Goal: Task Accomplishment & Management: Manage account settings

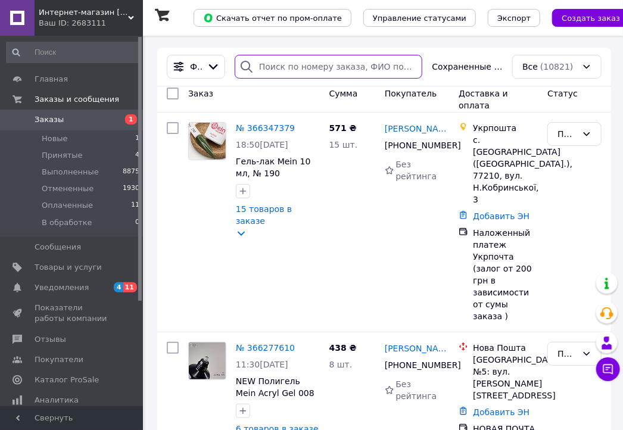
click at [352, 67] on input "search" at bounding box center [329, 67] width 188 height 24
paste input "365404075"
type input "365404075"
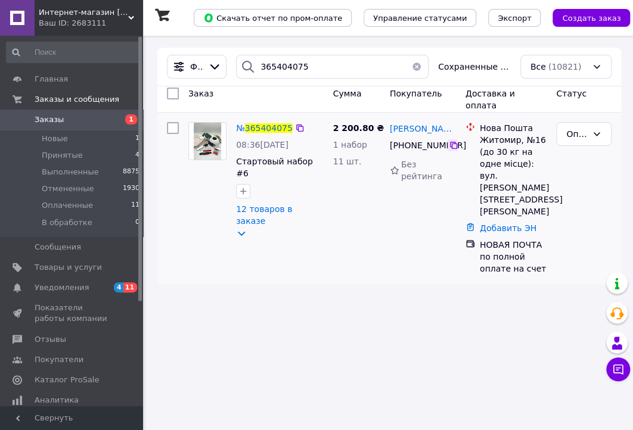
click at [452, 146] on icon at bounding box center [454, 146] width 10 height 10
click at [420, 69] on button "button" at bounding box center [416, 67] width 24 height 24
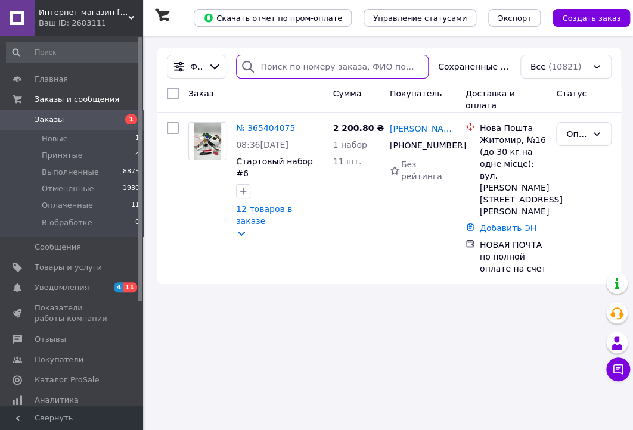
paste input "366089910"
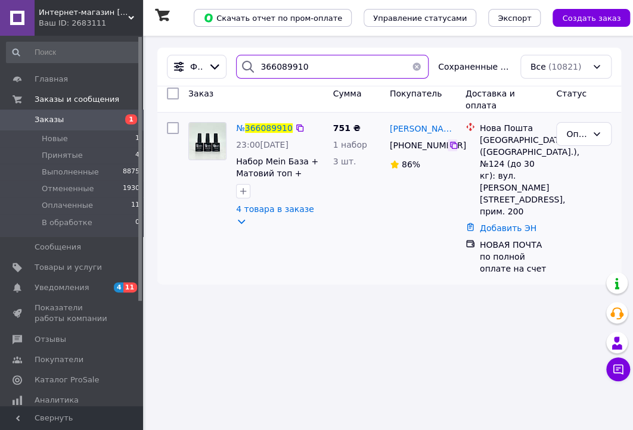
type input "366089910"
click at [454, 149] on icon at bounding box center [453, 145] width 7 height 7
click at [415, 70] on button "button" at bounding box center [416, 67] width 24 height 24
paste input "366186302"
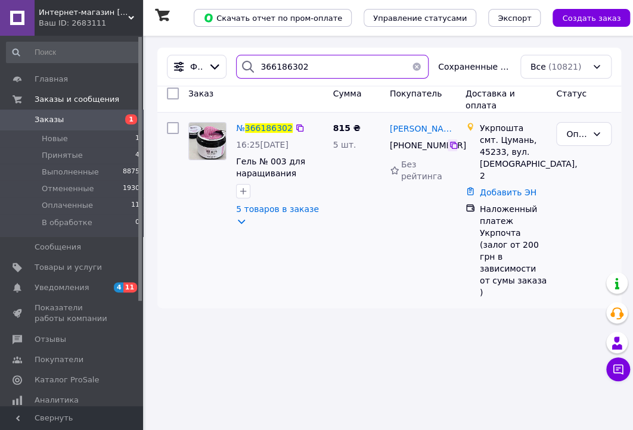
type input "366186302"
click at [455, 148] on icon at bounding box center [454, 146] width 10 height 10
click at [493, 151] on div "смт. Цумань, 45233, вул. [DEMOGRAPHIC_DATA], 2" at bounding box center [513, 158] width 67 height 48
copy div "45233"
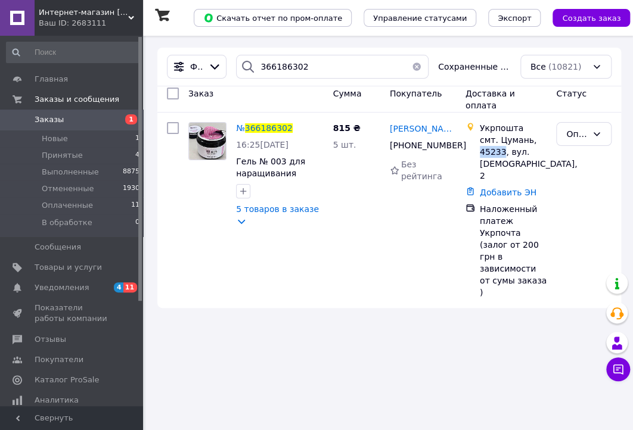
click at [415, 67] on button "button" at bounding box center [416, 67] width 24 height 24
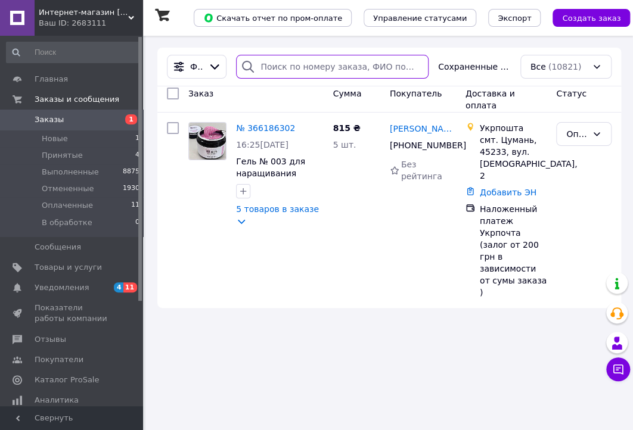
paste input "366202179"
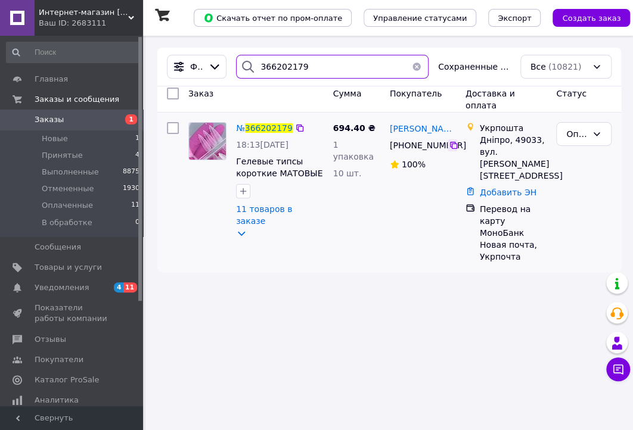
type input "366202179"
click at [452, 147] on icon at bounding box center [454, 146] width 10 height 10
click at [524, 142] on div "Дніпро, 49033, вул. [PERSON_NAME][STREET_ADDRESS]" at bounding box center [513, 158] width 67 height 48
copy div "49033"
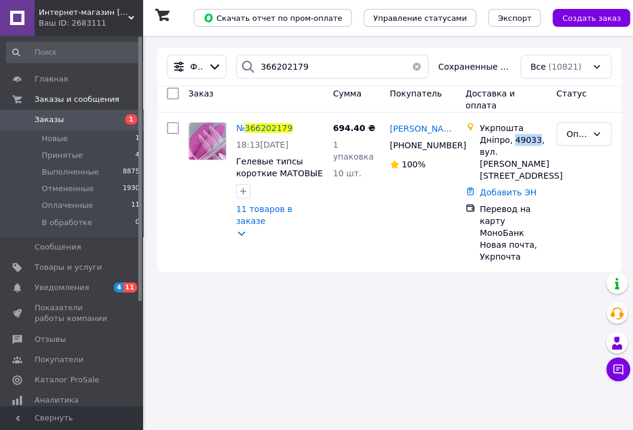
click at [415, 62] on button "button" at bounding box center [416, 67] width 24 height 24
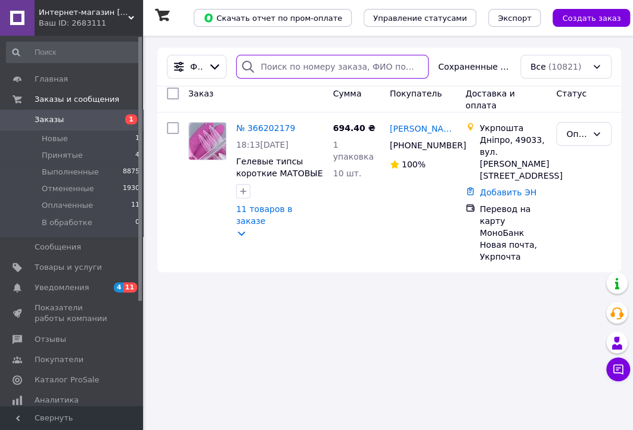
paste input "366255938"
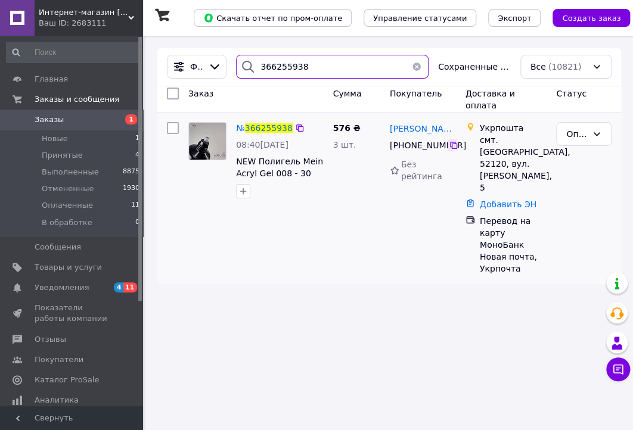
type input "366255938"
click at [453, 147] on icon at bounding box center [454, 146] width 10 height 10
click at [492, 154] on div "смт. [GEOGRAPHIC_DATA], 52120, вул. [PERSON_NAME], 5" at bounding box center [513, 164] width 67 height 60
copy div "52120"
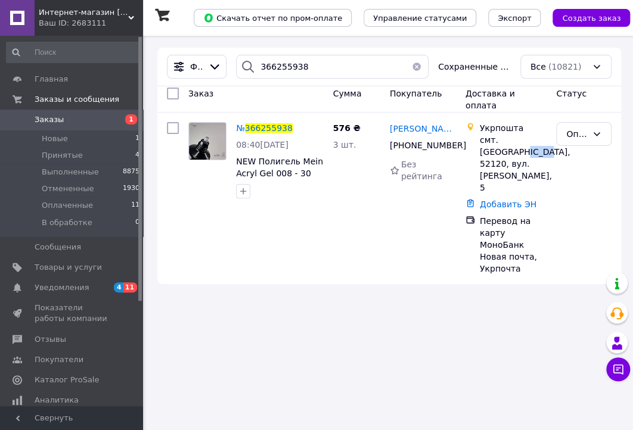
click at [419, 67] on button "button" at bounding box center [416, 67] width 24 height 24
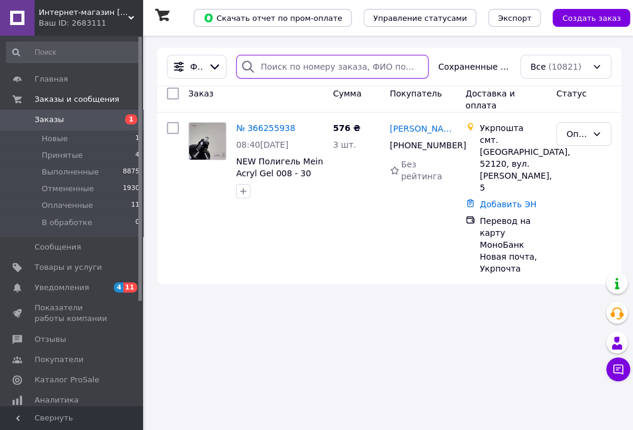
paste input "366248566"
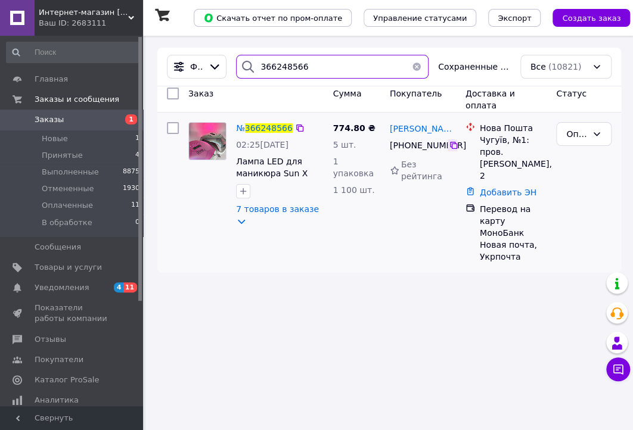
type input "366248566"
click at [450, 144] on icon at bounding box center [454, 146] width 10 height 10
click at [67, 262] on span "Товары и услуги" at bounding box center [68, 267] width 67 height 11
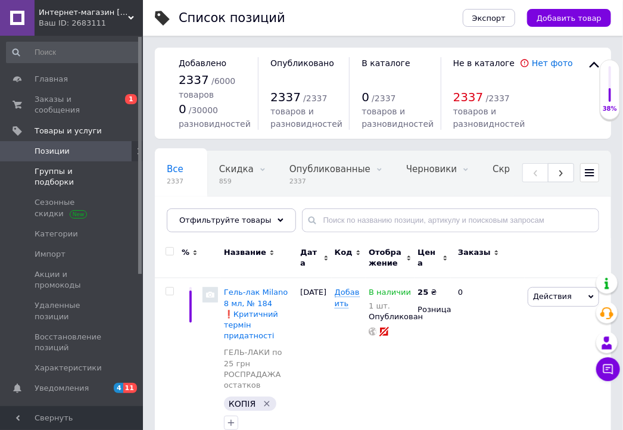
click at [71, 166] on span "Группы и подборки" at bounding box center [73, 176] width 76 height 21
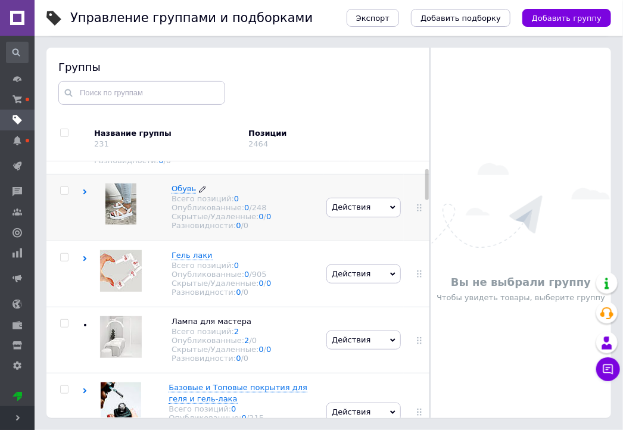
scroll to position [54, 0]
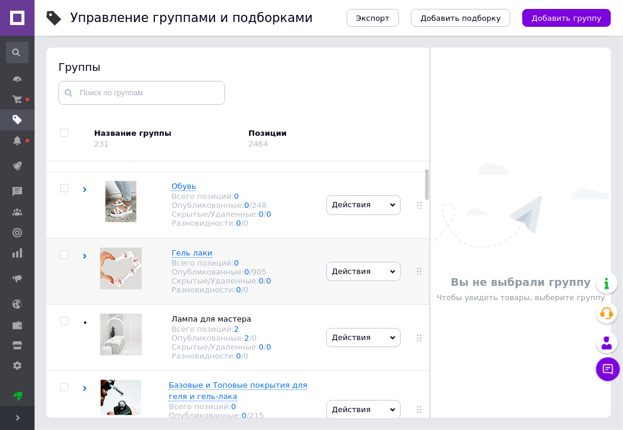
click at [85, 259] on use at bounding box center [85, 256] width 4 height 5
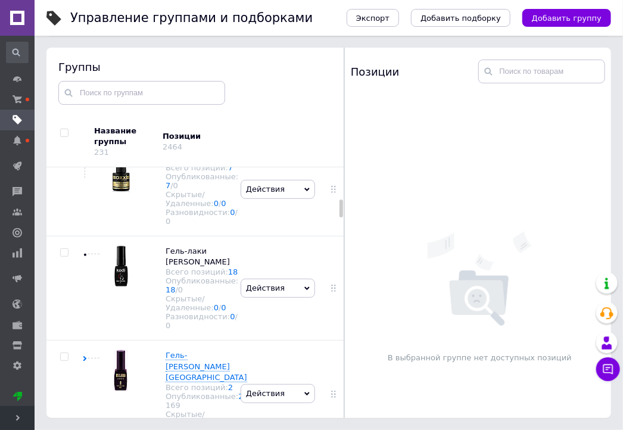
scroll to position [497, 0]
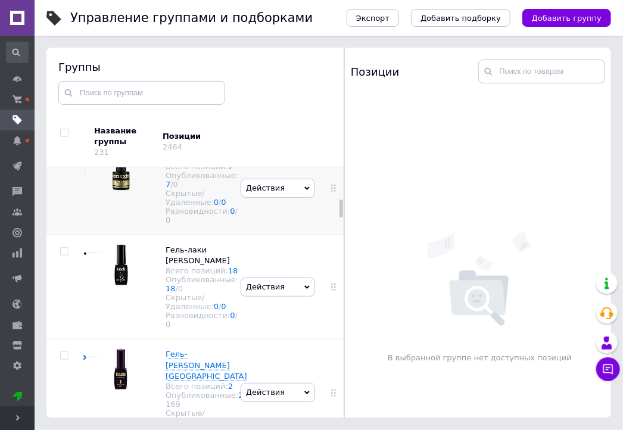
click at [274, 192] on span "Действия" at bounding box center [265, 187] width 39 height 9
click at [281, 329] on li "Удалить группу" at bounding box center [278, 315] width 74 height 27
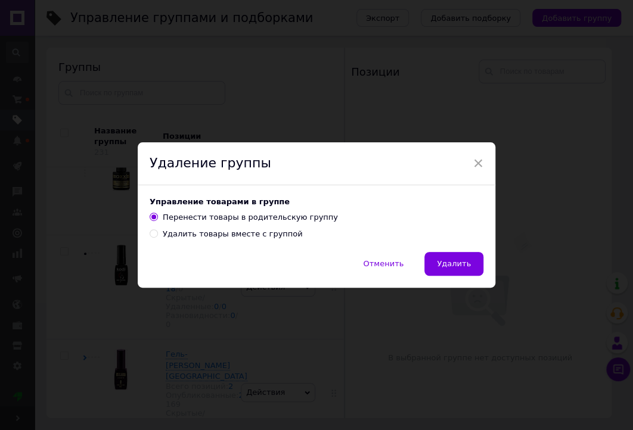
click at [238, 236] on div "Удалить товары вместе с группой" at bounding box center [233, 234] width 140 height 11
click at [157, 236] on input "Удалить товары вместе с группой" at bounding box center [154, 233] width 8 height 8
radio input "true"
radio input "false"
click at [466, 259] on span "Удалить" at bounding box center [454, 263] width 34 height 9
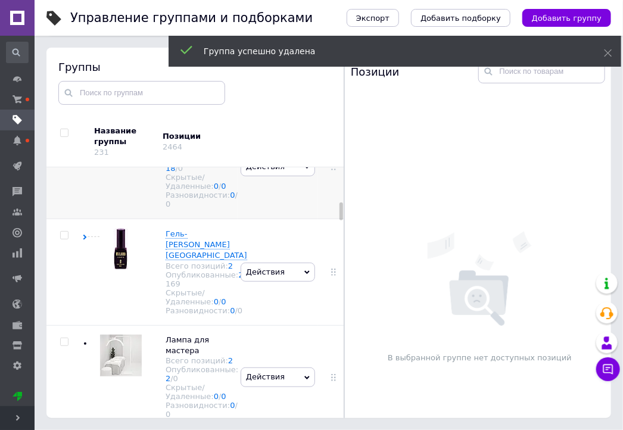
scroll to position [524, 0]
click at [279, 176] on span "Действия" at bounding box center [278, 166] width 74 height 19
click at [297, 308] on li "Удалить группу" at bounding box center [278, 294] width 74 height 27
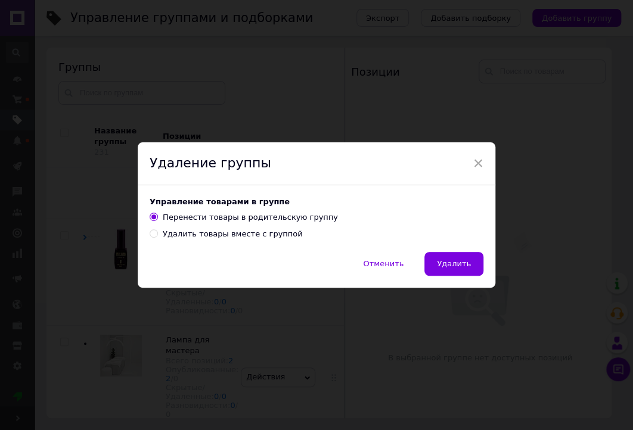
click at [267, 232] on div "Удалить товары вместе с группой" at bounding box center [233, 234] width 140 height 11
click at [157, 232] on input "Удалить товары вместе с группой" at bounding box center [154, 233] width 8 height 8
radio input "true"
radio input "false"
click at [449, 272] on button "Удалить" at bounding box center [453, 264] width 59 height 24
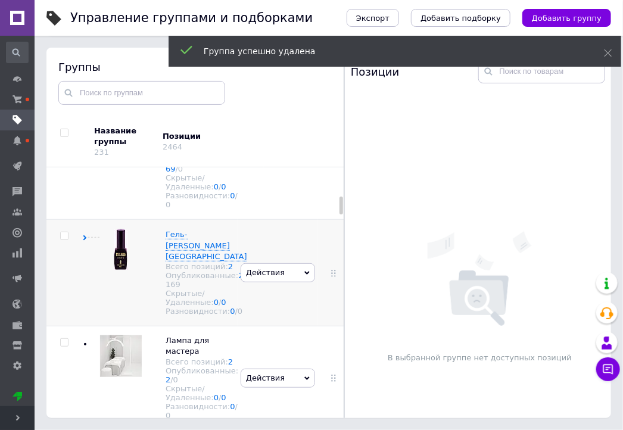
scroll to position [421, 0]
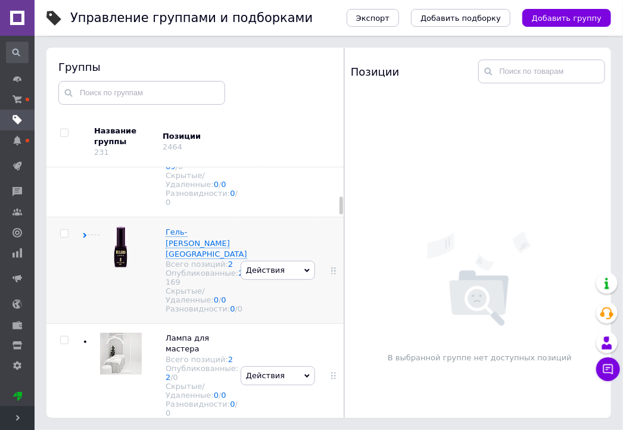
click at [84, 238] on use at bounding box center [85, 235] width 4 height 5
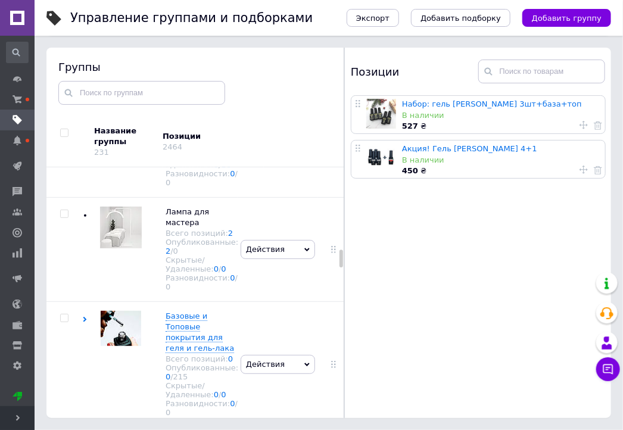
scroll to position [1677, 0]
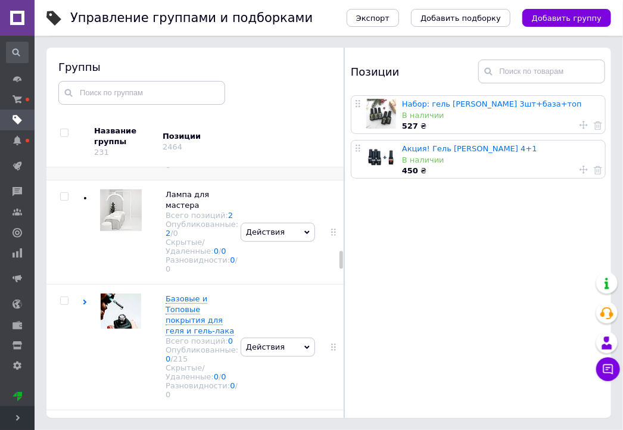
click at [280, 132] on span "Действия" at bounding box center [278, 122] width 74 height 19
click at [279, 264] on li "Удалить группу" at bounding box center [278, 249] width 74 height 27
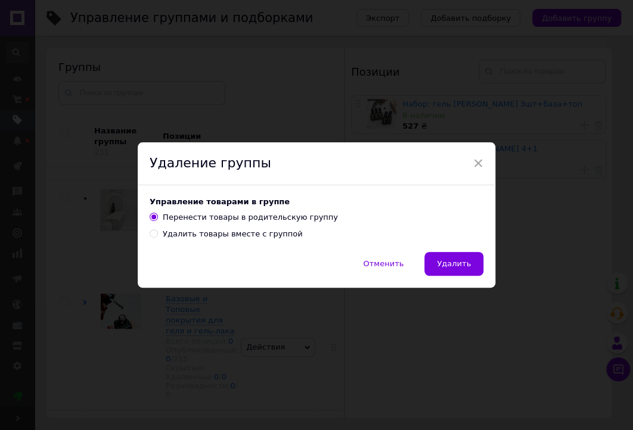
click at [234, 235] on div "Удалить товары вместе с группой" at bounding box center [233, 234] width 140 height 11
click at [157, 235] on input "Удалить товары вместе с группой" at bounding box center [154, 233] width 8 height 8
radio input "true"
radio input "false"
click at [454, 268] on span "Удалить" at bounding box center [454, 263] width 34 height 9
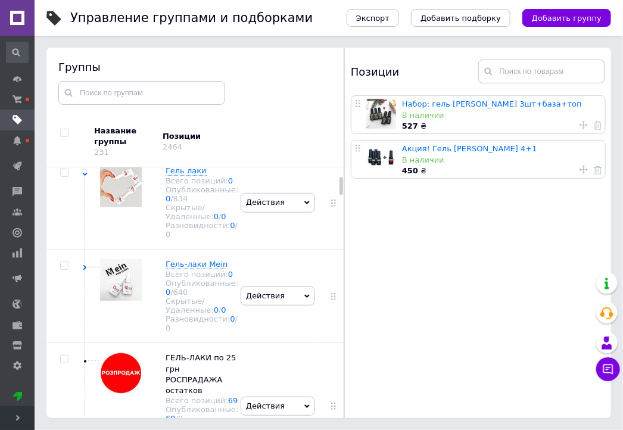
scroll to position [169, 0]
